Goal: Information Seeking & Learning: Learn about a topic

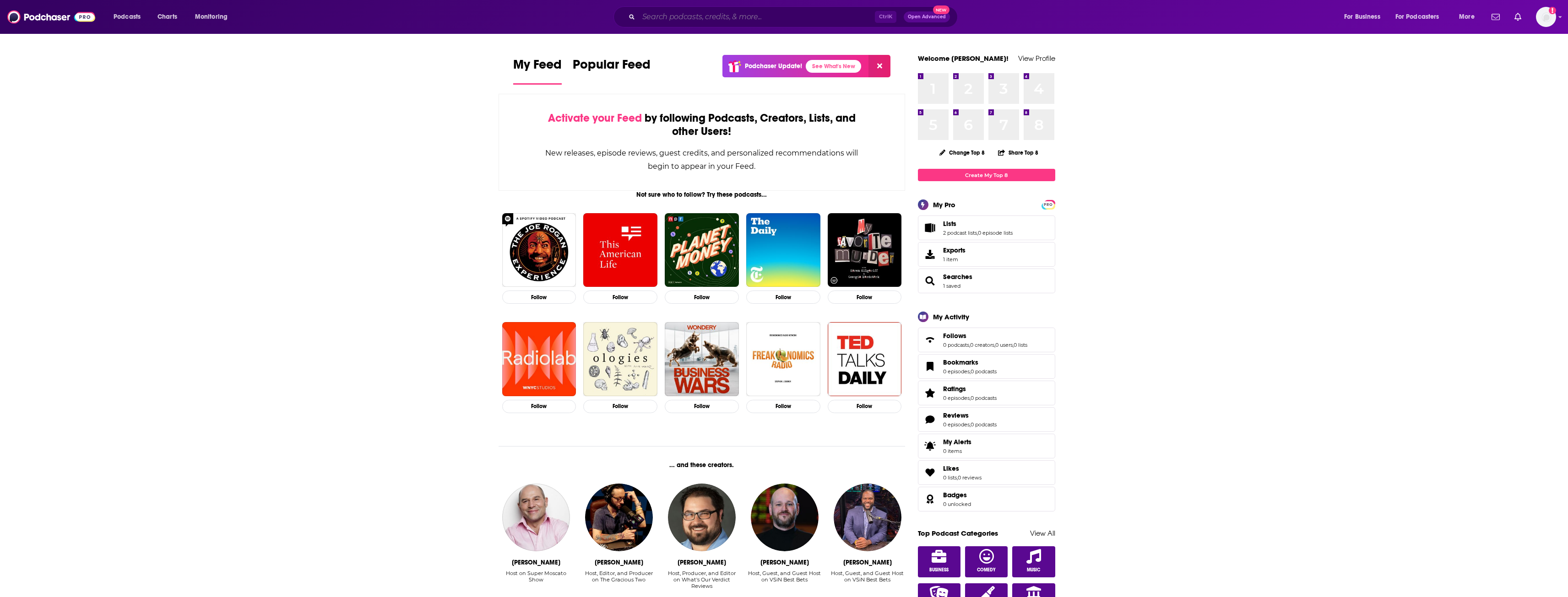
click at [579, 15] on input "Search podcasts, credits, & more..." at bounding box center [757, 17] width 236 height 15
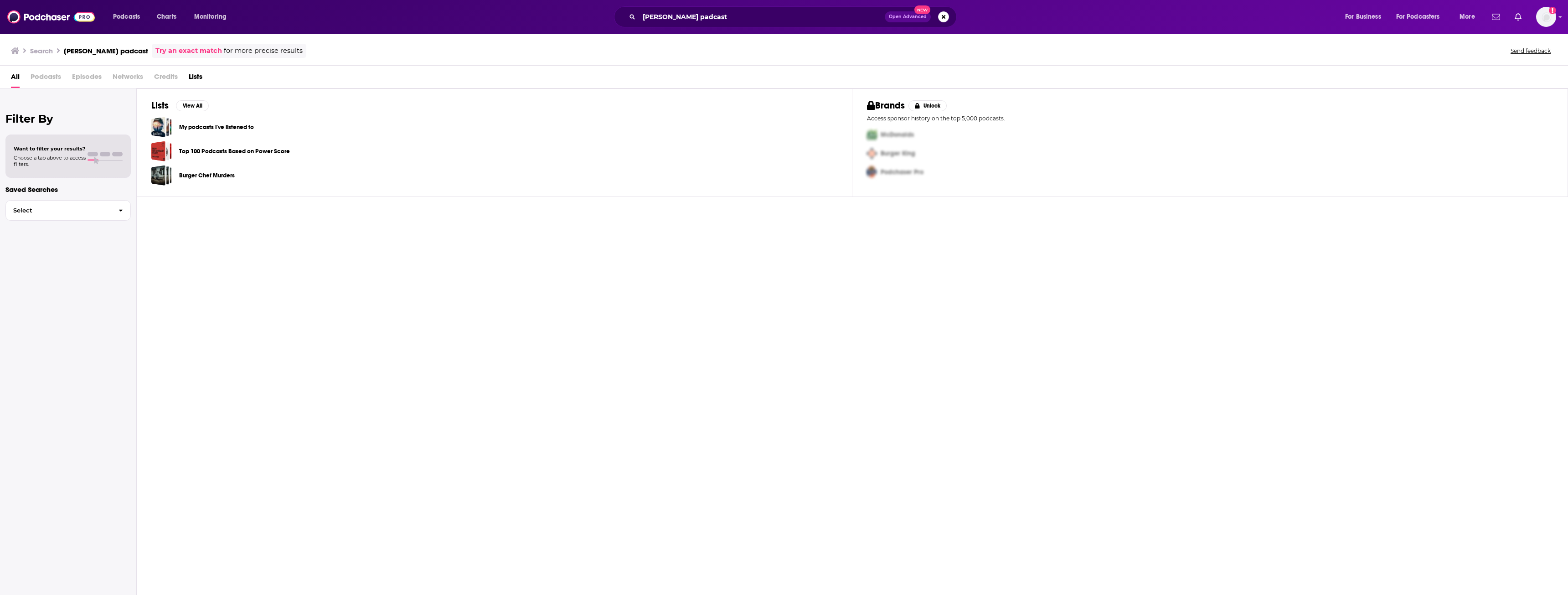
click at [524, 303] on div "Lists View All My podcasts I've listened to Top 100 Podcasts Based on Power Sco…" at bounding box center [852, 342] width 1431 height 509
click at [54, 73] on span "Podcasts" at bounding box center [46, 79] width 30 height 19
click at [97, 76] on span "Episodes" at bounding box center [86, 79] width 30 height 19
drag, startPoint x: 130, startPoint y: 70, endPoint x: 141, endPoint y: 71, distance: 11.0
click at [130, 69] on span "Networks" at bounding box center [128, 79] width 30 height 19
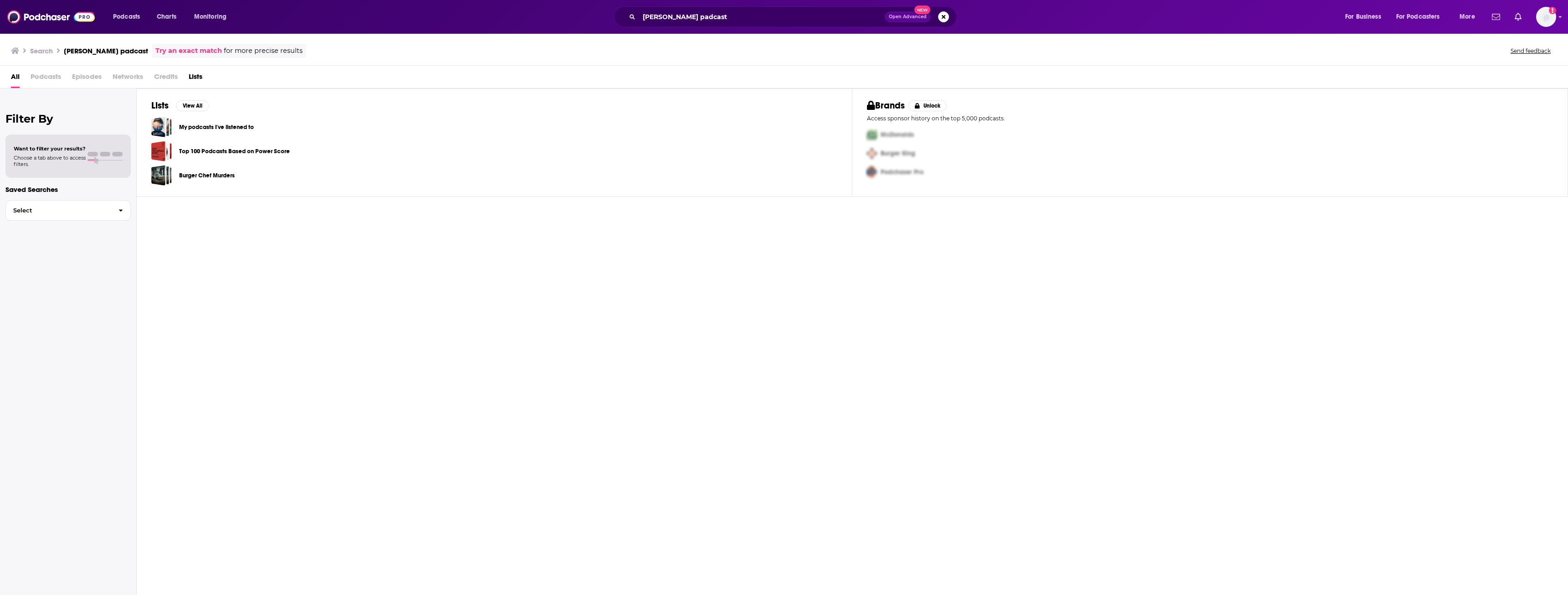
click at [147, 72] on div "All Podcasts Episodes Networks Credits Lists" at bounding box center [786, 79] width 1550 height 19
drag, startPoint x: 153, startPoint y: 73, endPoint x: 161, endPoint y: 74, distance: 8.1
click at [160, 74] on div "All Podcasts Episodes Networks Credits Lists" at bounding box center [786, 79] width 1550 height 19
click at [161, 74] on span "Credits" at bounding box center [166, 79] width 24 height 19
click at [186, 50] on link "Try an exact match" at bounding box center [188, 51] width 66 height 10
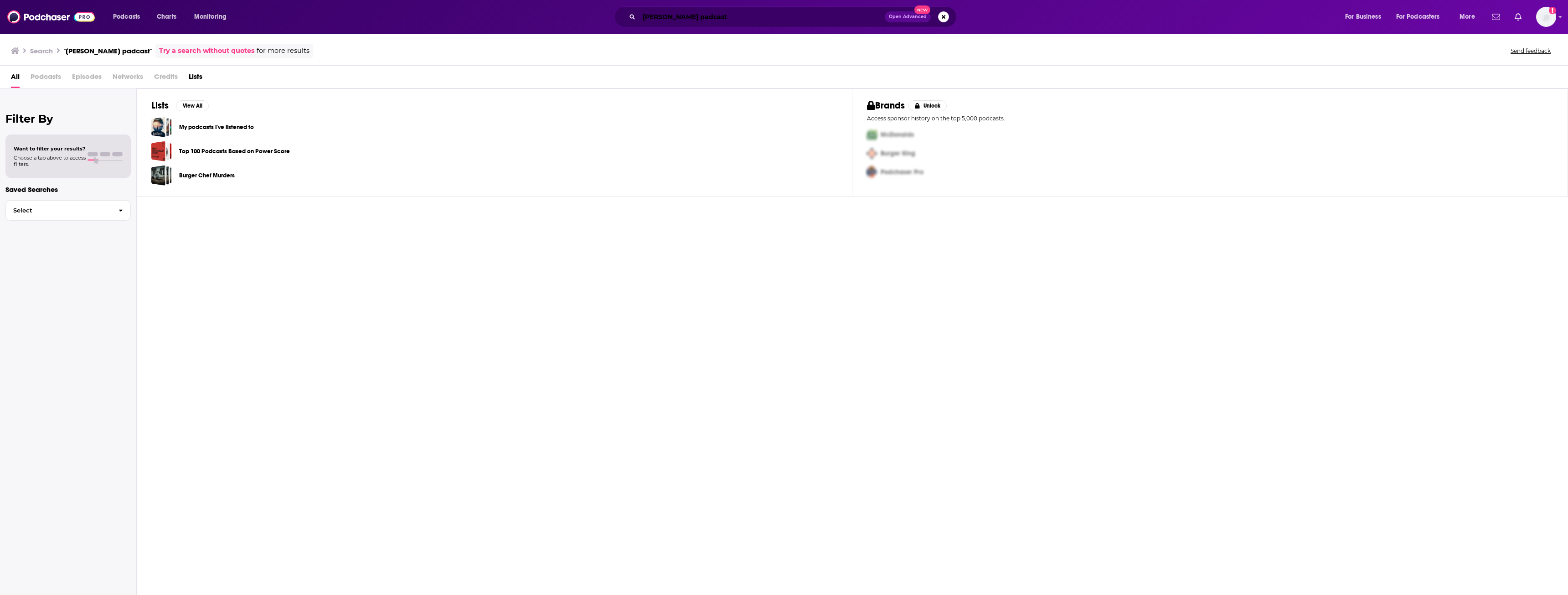
click at [576, 21] on input "[PERSON_NAME] padcast" at bounding box center [762, 17] width 246 height 15
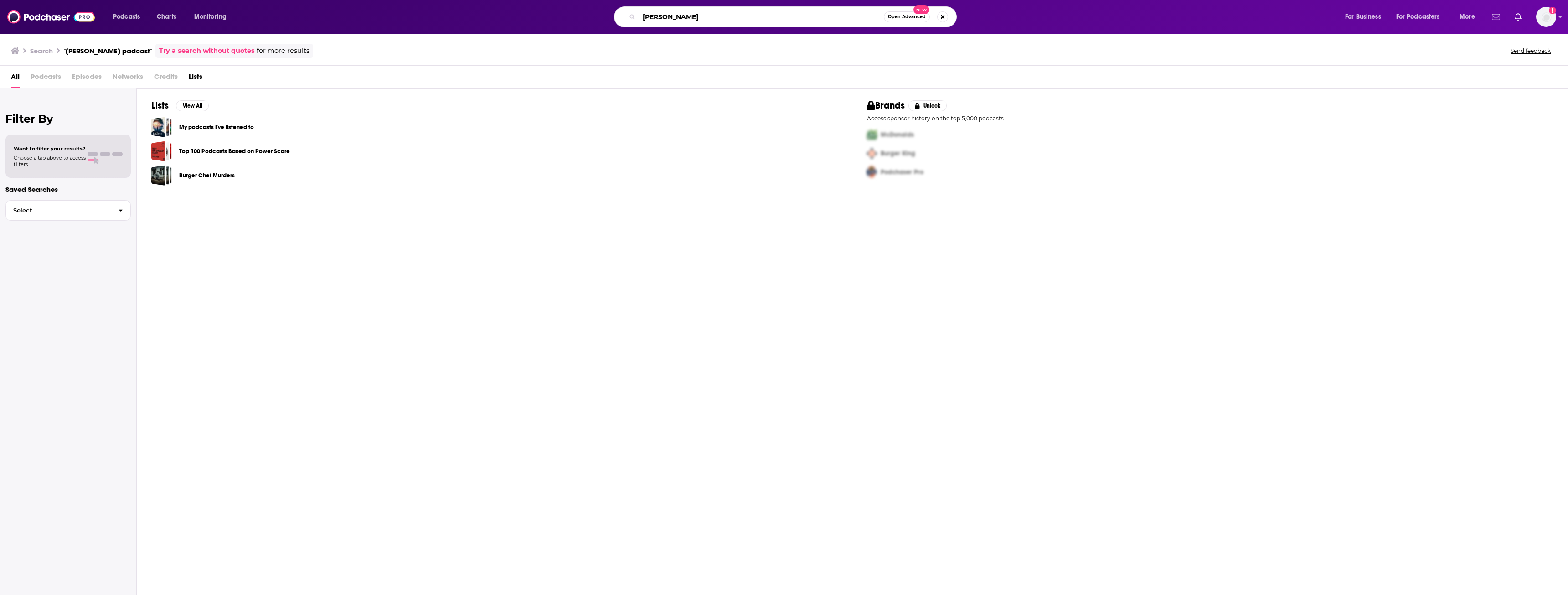
type input "[PERSON_NAME]"
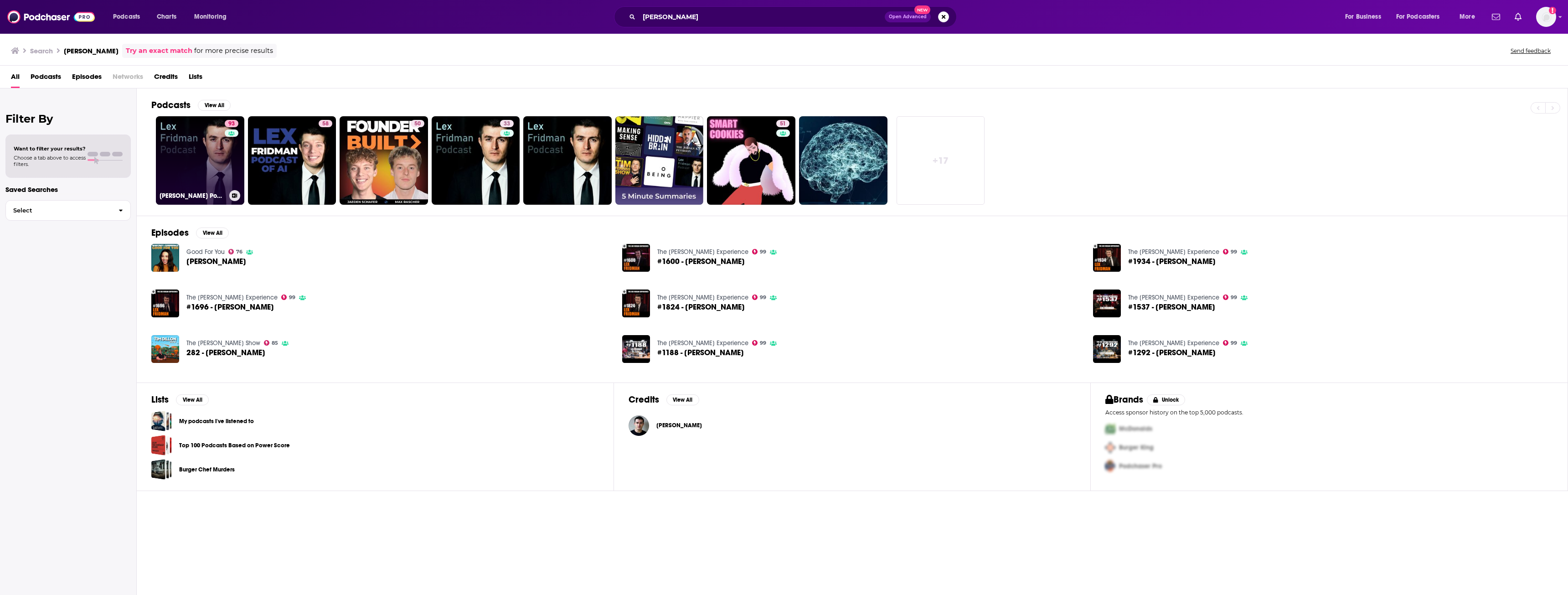
click at [177, 161] on link "93 [PERSON_NAME] Podcast" at bounding box center [200, 160] width 88 height 88
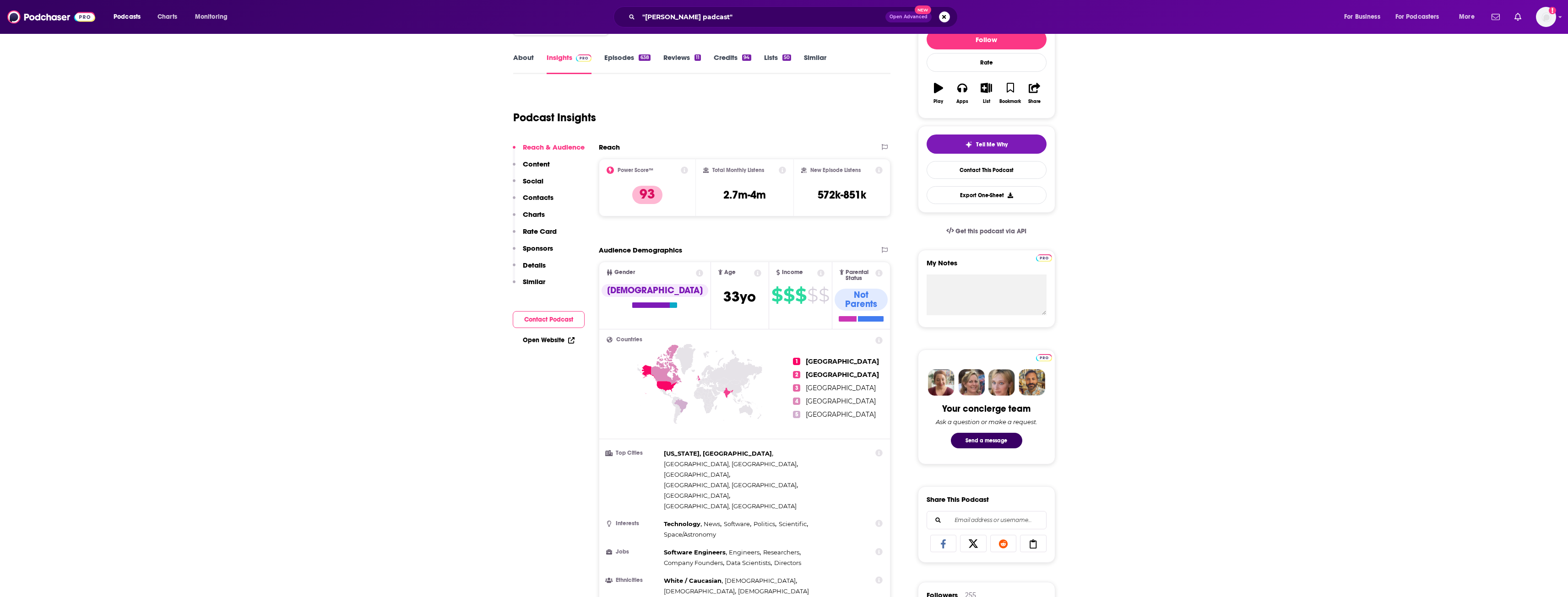
scroll to position [137, 0]
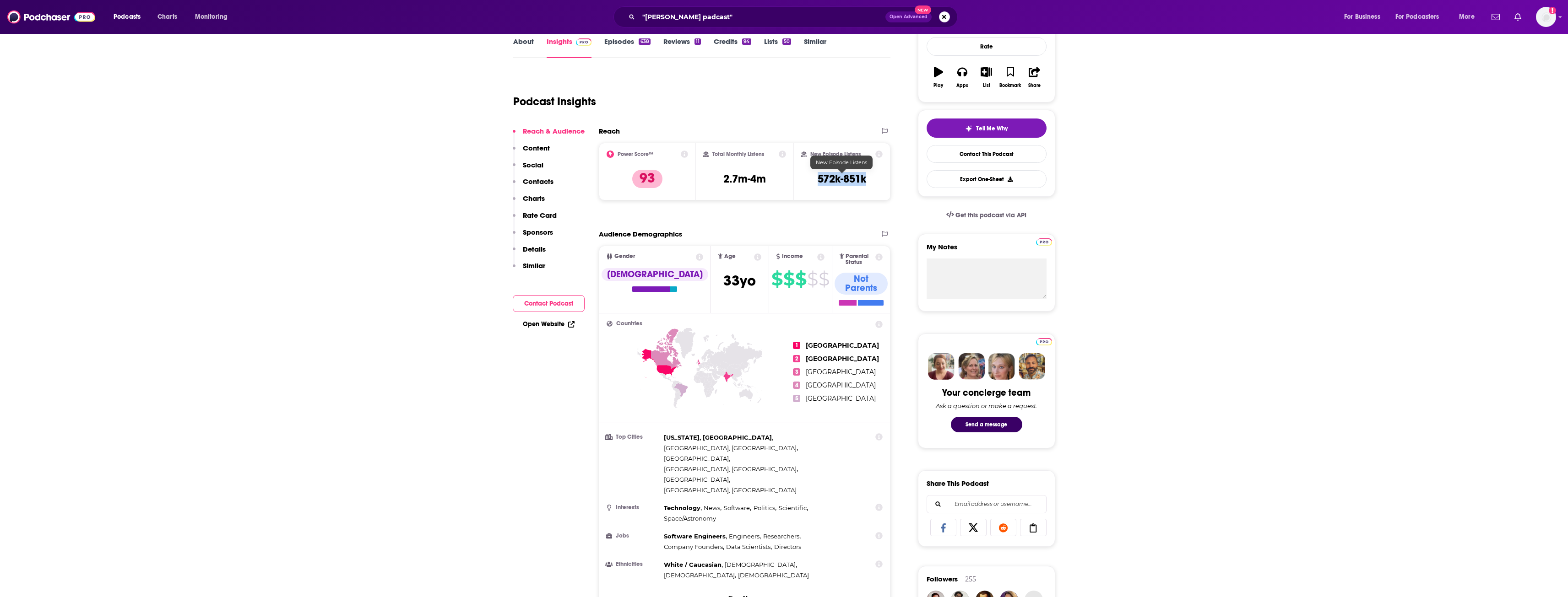
drag, startPoint x: 817, startPoint y: 178, endPoint x: 869, endPoint y: 179, distance: 52.0
click at [579, 179] on div "New Episode Listens 572k-851k" at bounding box center [842, 171] width 82 height 42
copy h3 "572k-851k"
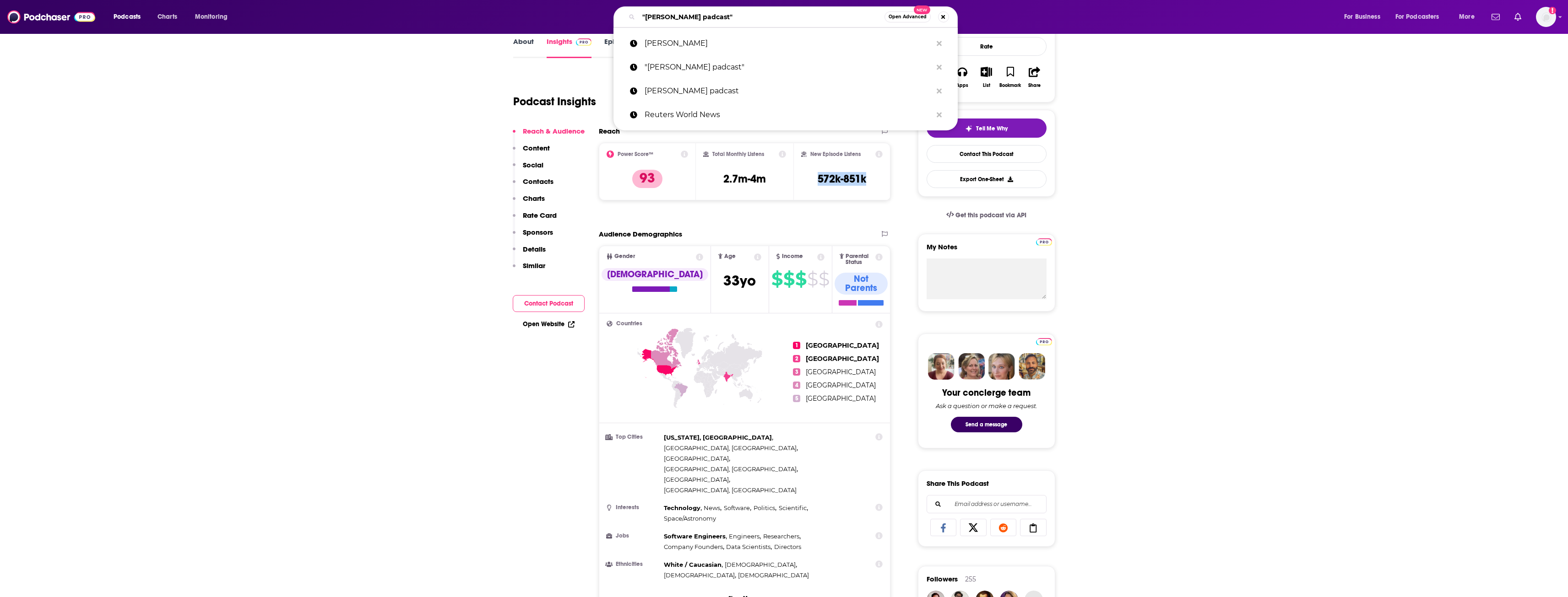
click at [579, 22] on input ""[PERSON_NAME] padcast"" at bounding box center [762, 17] width 246 height 15
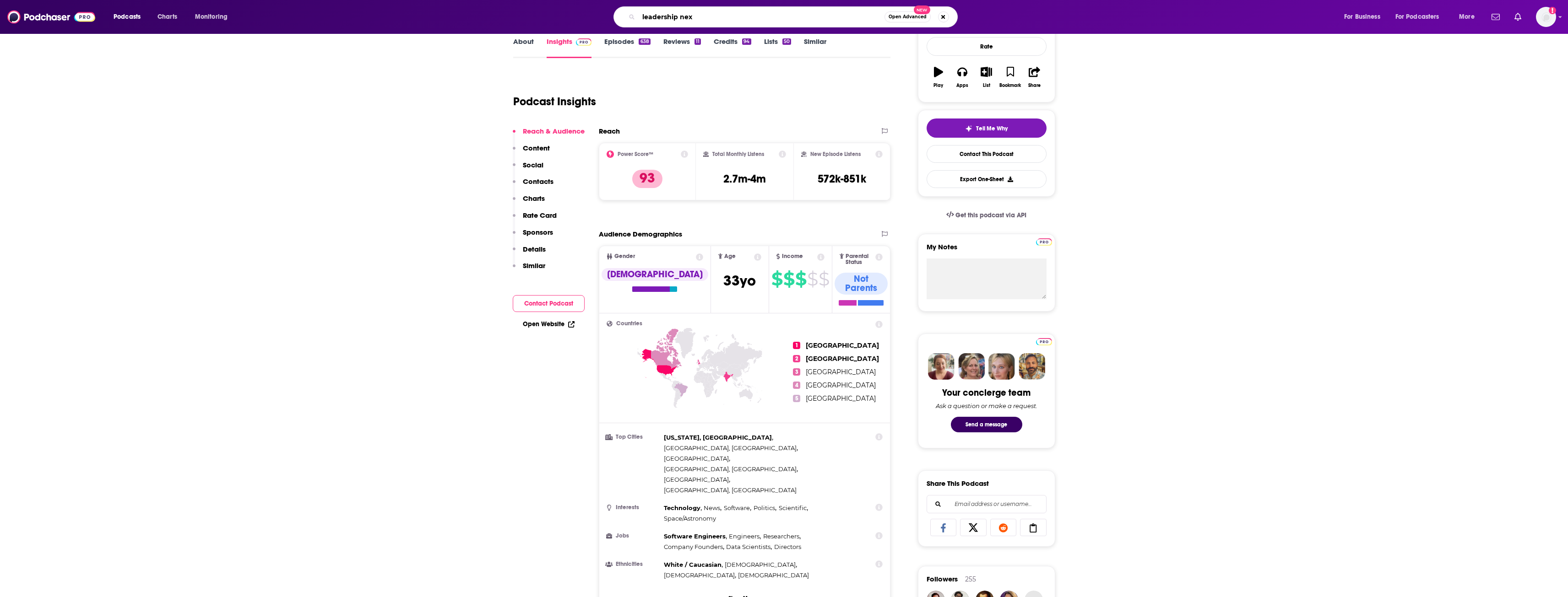
type input "leadership next"
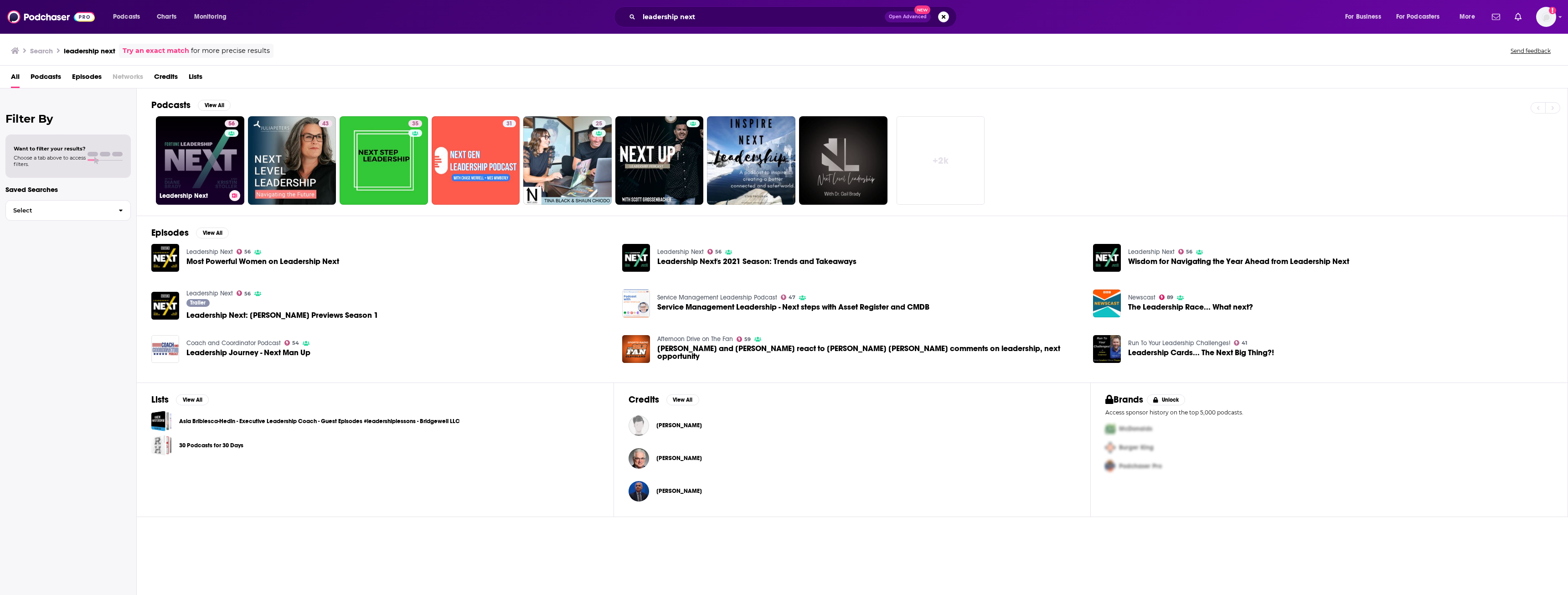
click at [195, 154] on link "56 Leadership Next" at bounding box center [200, 160] width 88 height 88
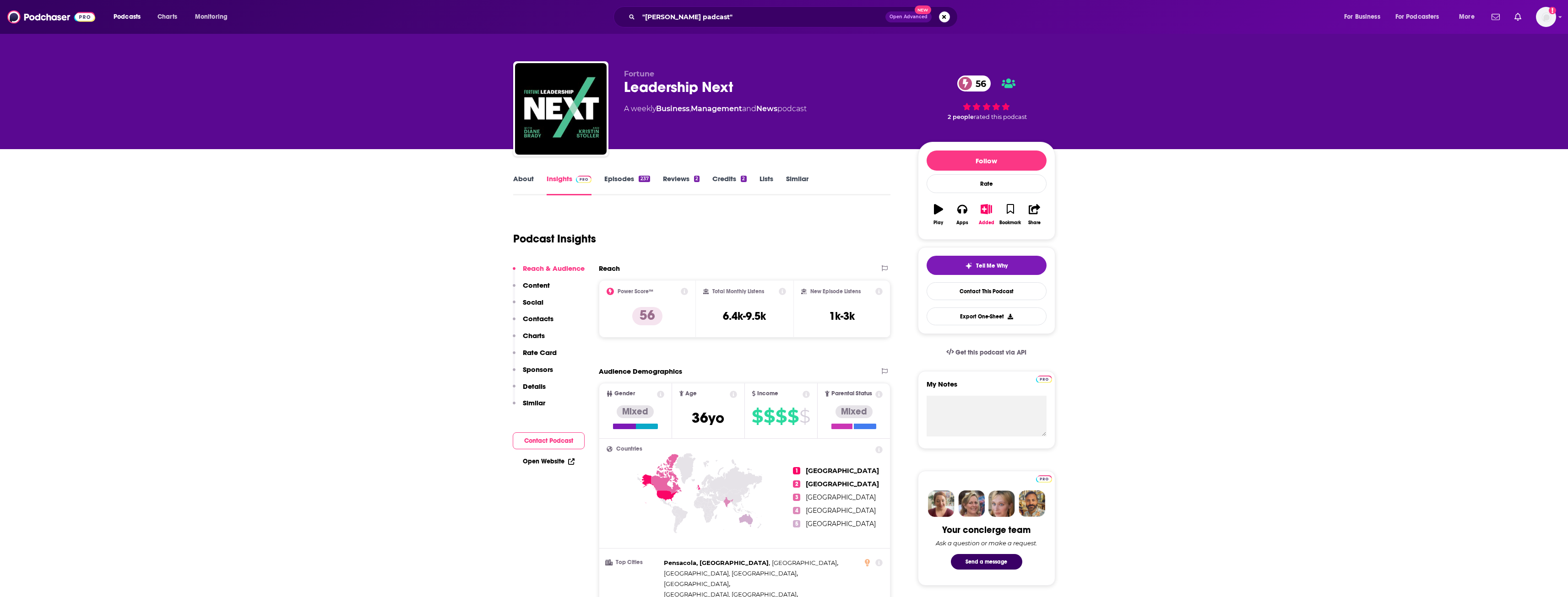
click at [579, 232] on div "Podcast Insights" at bounding box center [698, 233] width 370 height 46
click at [579, 15] on input ""[PERSON_NAME] padcast"" at bounding box center [762, 17] width 247 height 15
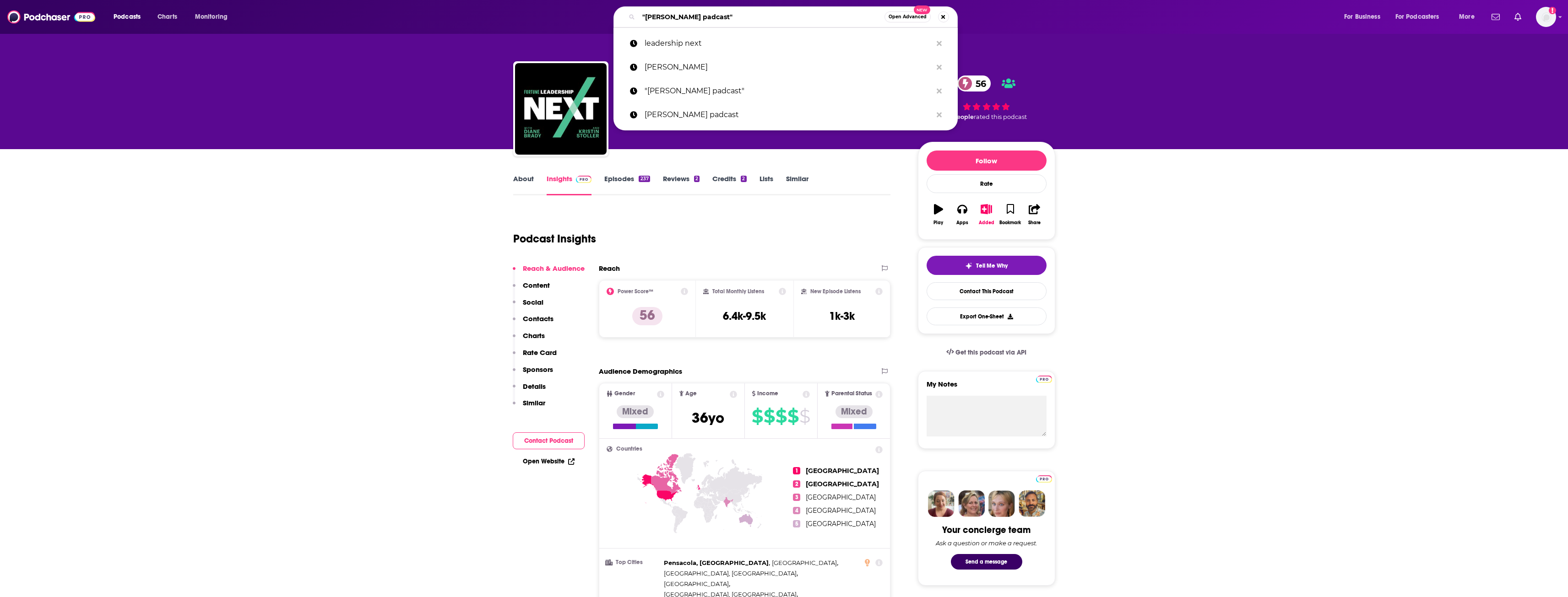
click at [579, 15] on input ""[PERSON_NAME] padcast"" at bounding box center [762, 17] width 246 height 15
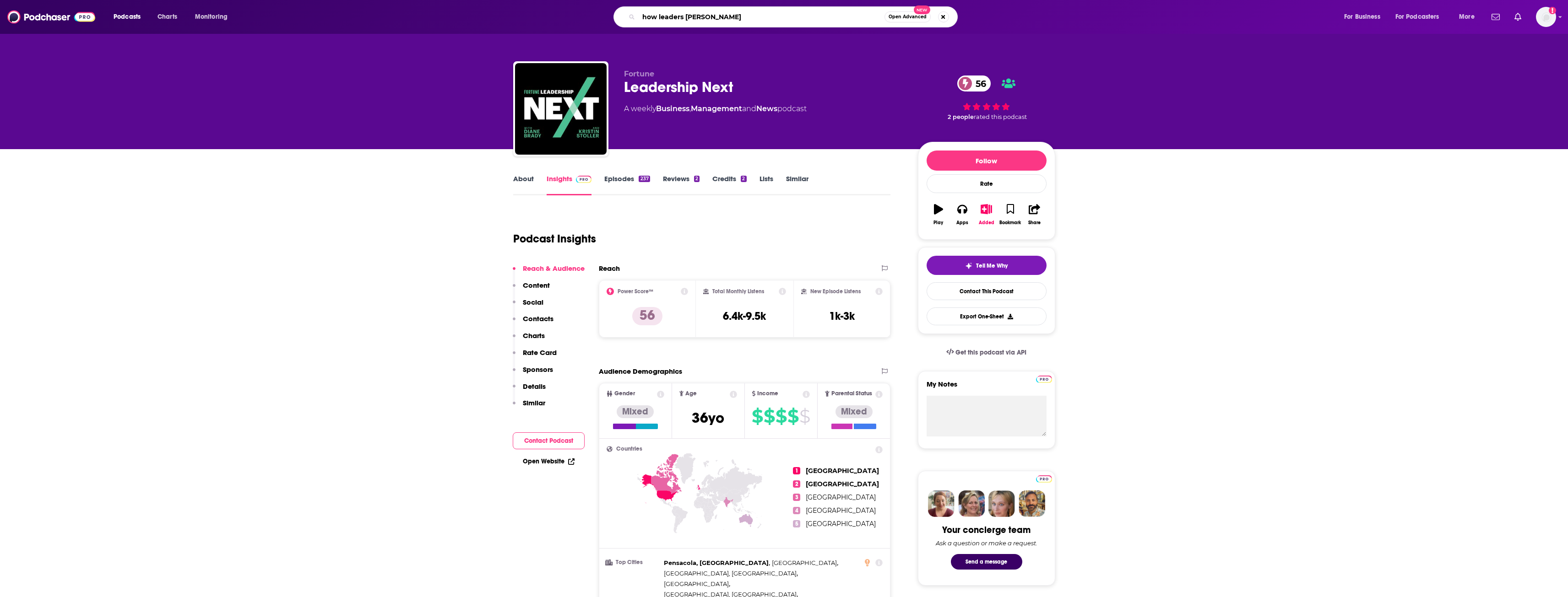
type input "how leaders lead"
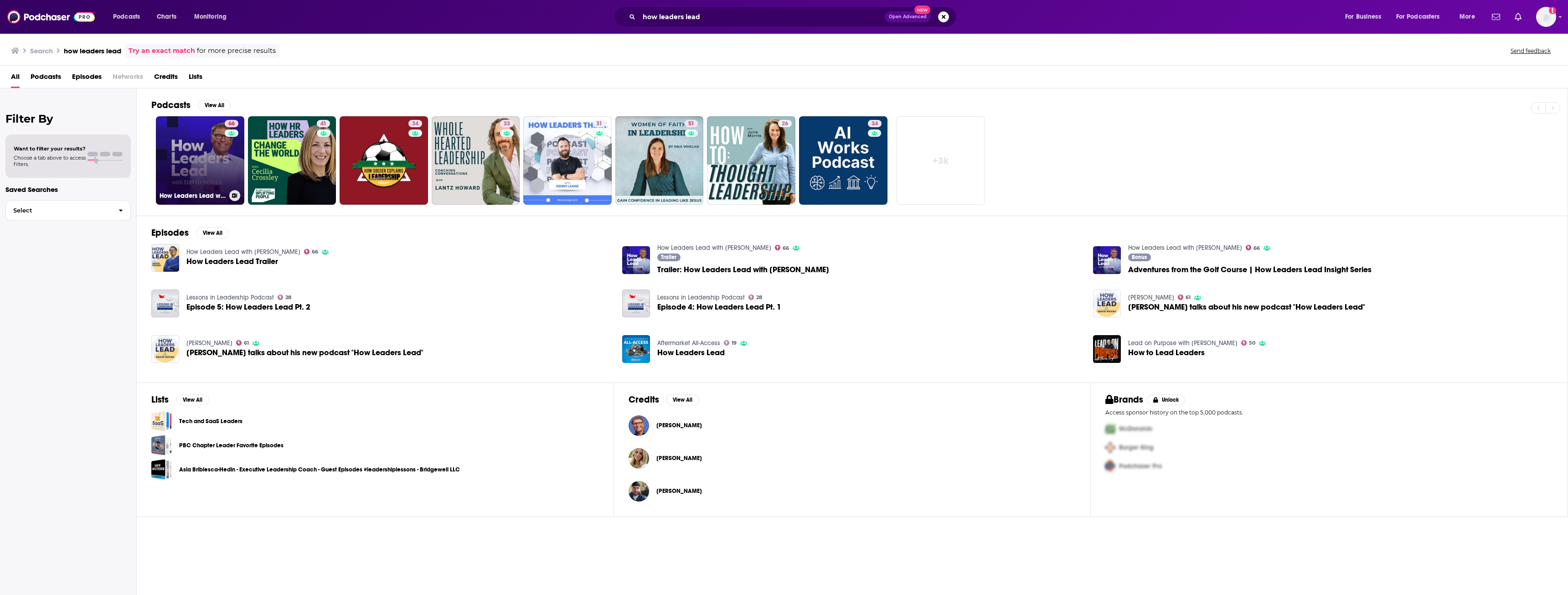
click at [212, 161] on link "66 How Leaders Lead with [PERSON_NAME]" at bounding box center [200, 160] width 88 height 88
